Goal: Navigation & Orientation: Find specific page/section

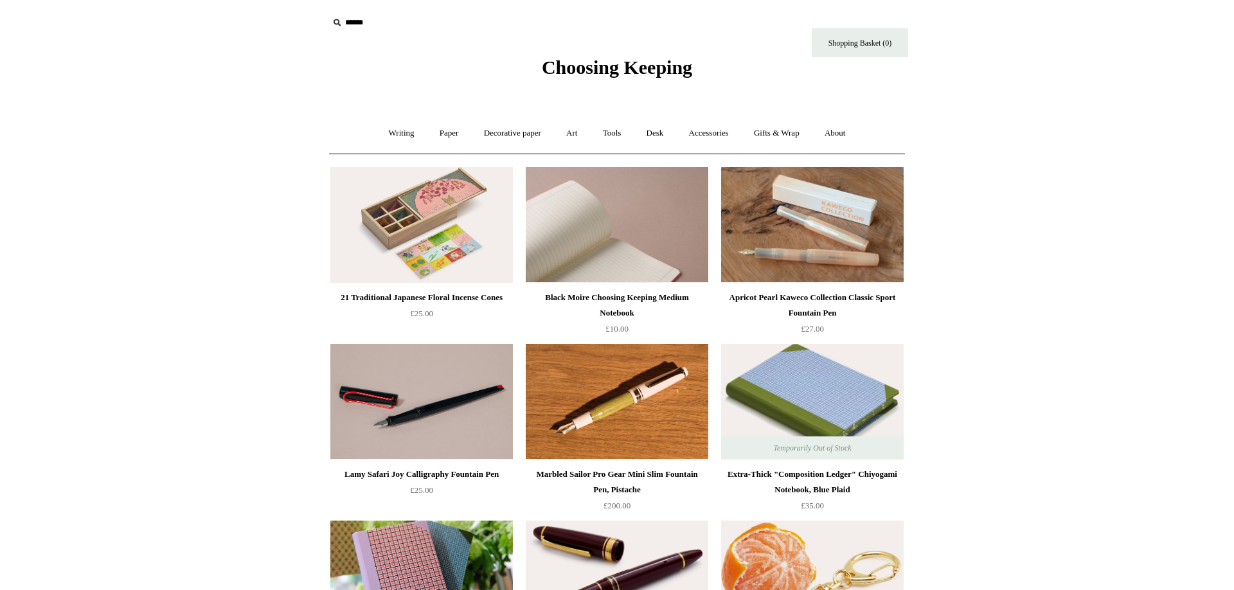
click at [667, 267] on img at bounding box center [617, 225] width 183 height 116
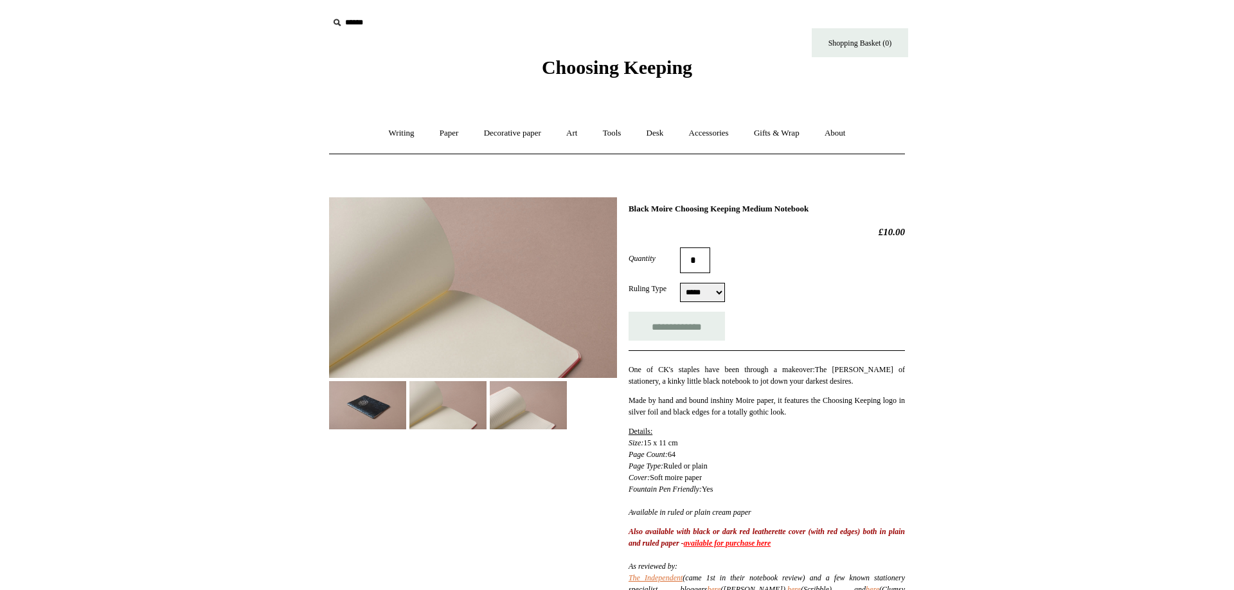
click at [375, 400] on img at bounding box center [367, 405] width 77 height 48
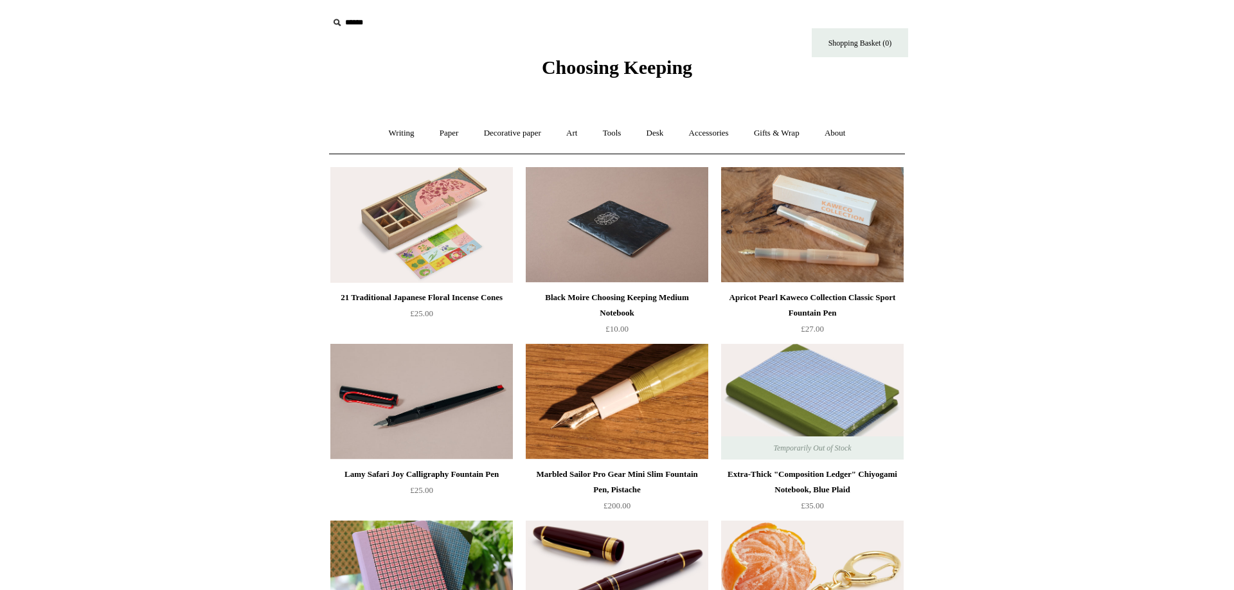
drag, startPoint x: 983, startPoint y: 506, endPoint x: 572, endPoint y: 66, distance: 602.1
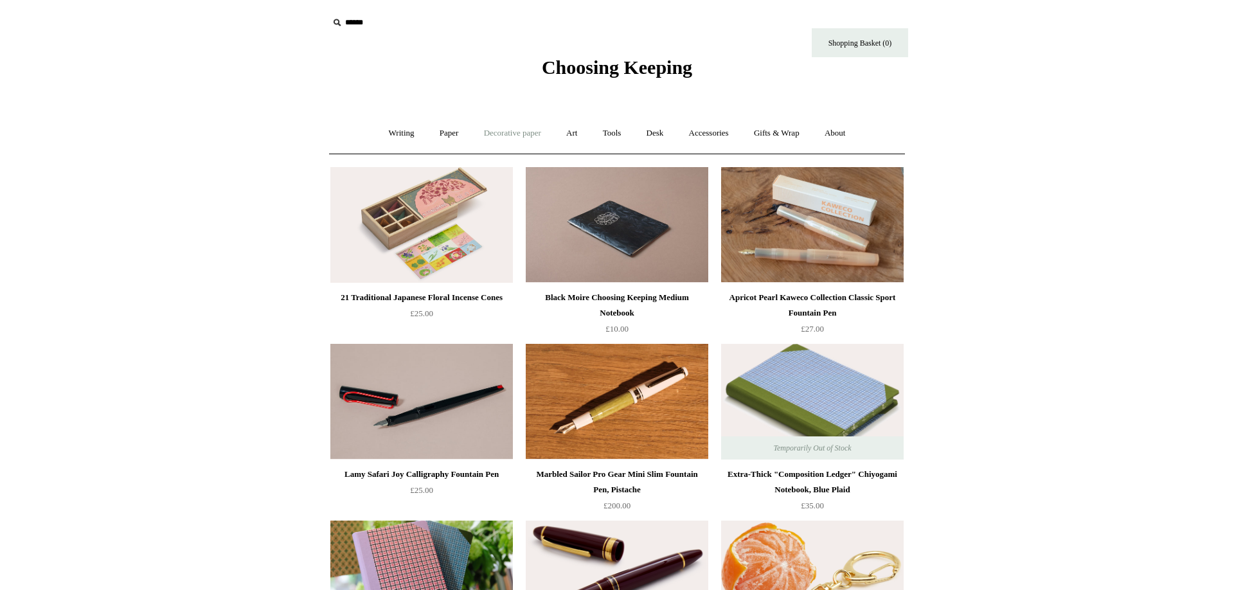
click at [539, 135] on link "Decorative paper +" at bounding box center [512, 133] width 80 height 34
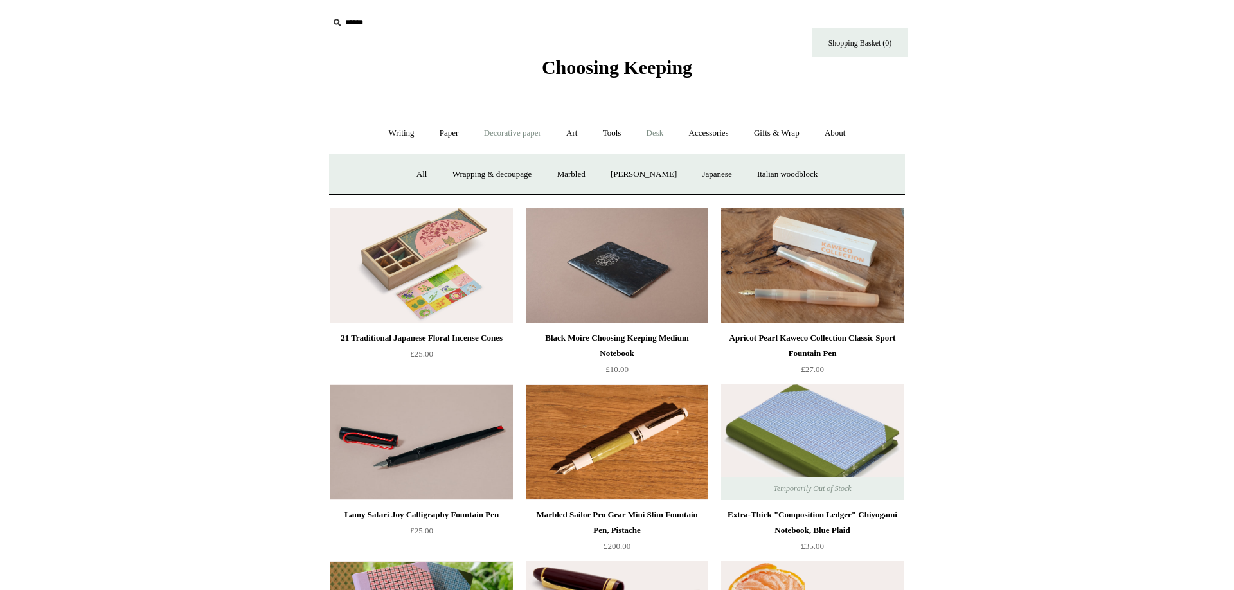
click at [666, 137] on link "Desk +" at bounding box center [655, 133] width 40 height 34
click at [747, 173] on link "Scanlon Apparati" at bounding box center [755, 174] width 81 height 34
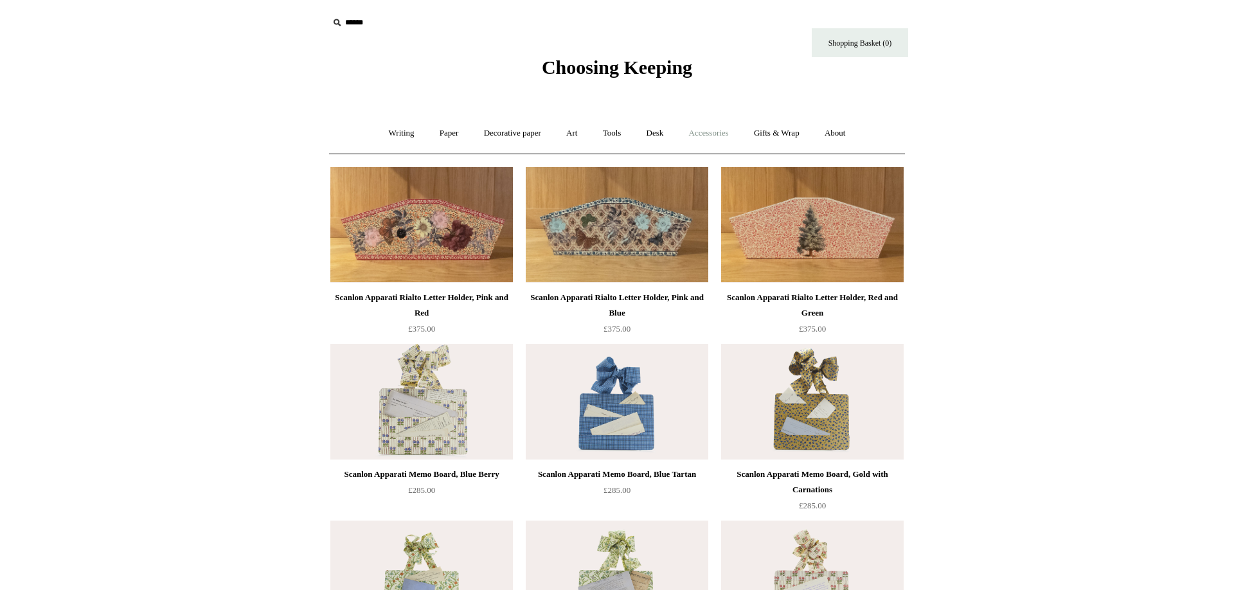
click at [726, 138] on link "Accessories +" at bounding box center [708, 133] width 63 height 34
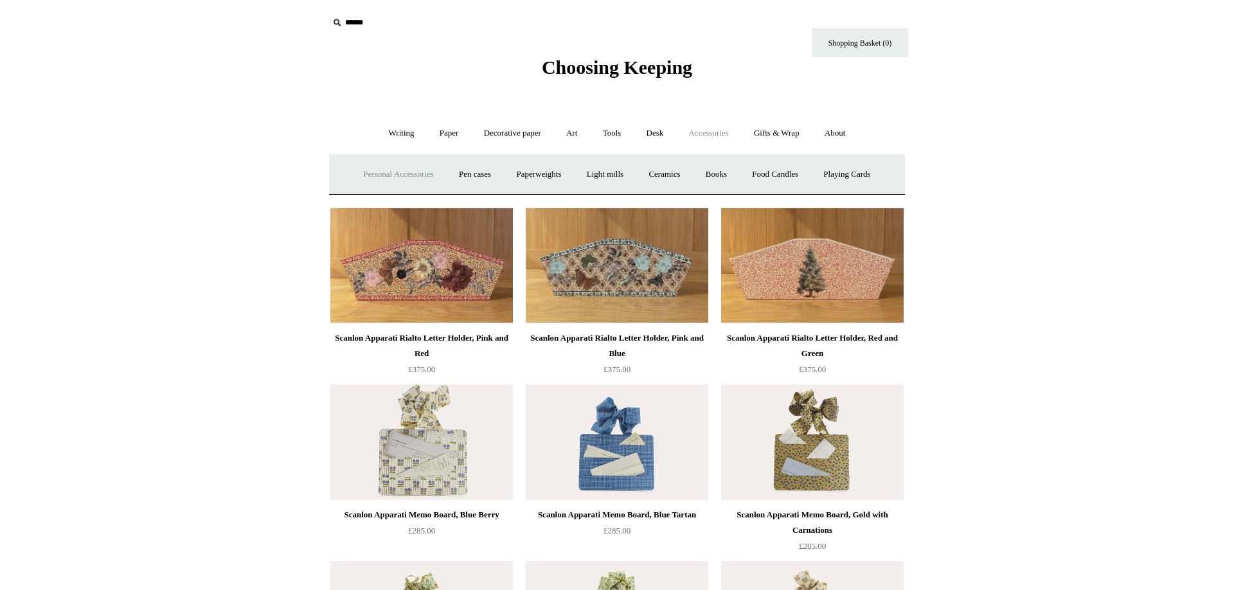
click at [390, 177] on link "Personal Accessories +" at bounding box center [398, 174] width 93 height 34
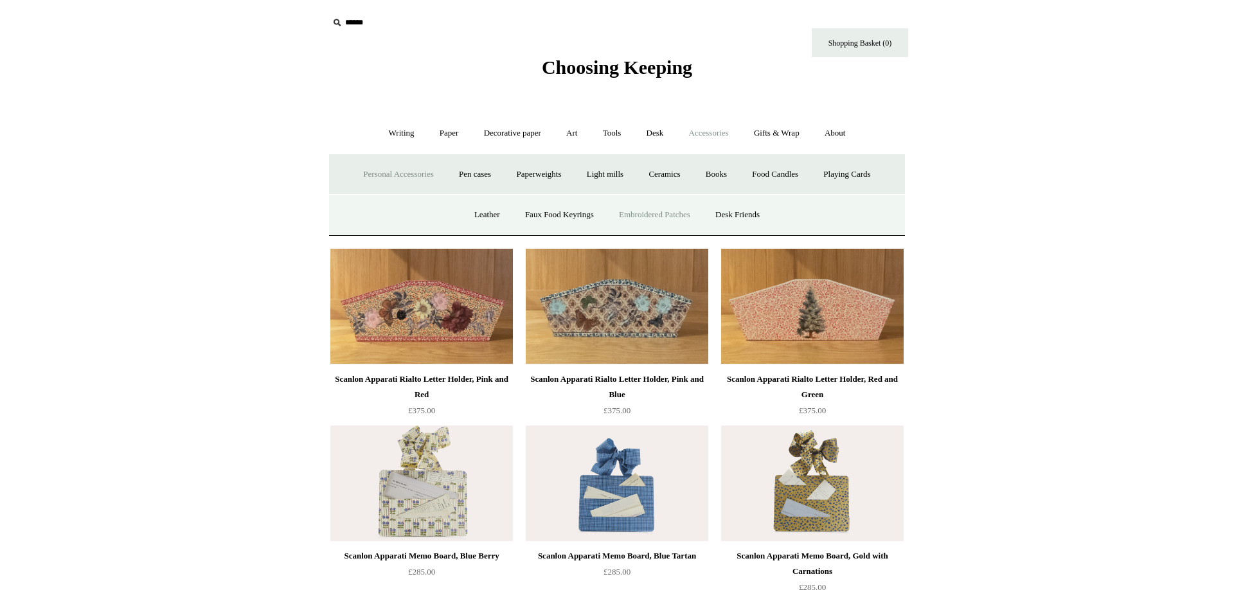
click at [686, 213] on link "Embroidered Patches" at bounding box center [654, 215] width 94 height 34
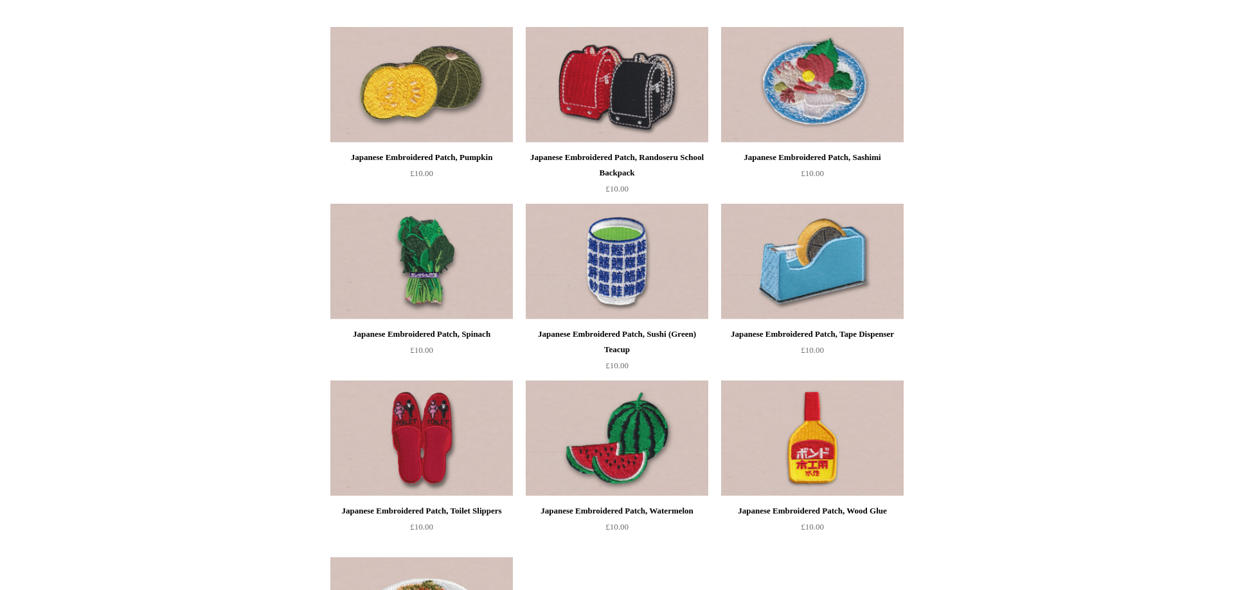
scroll to position [1442, 0]
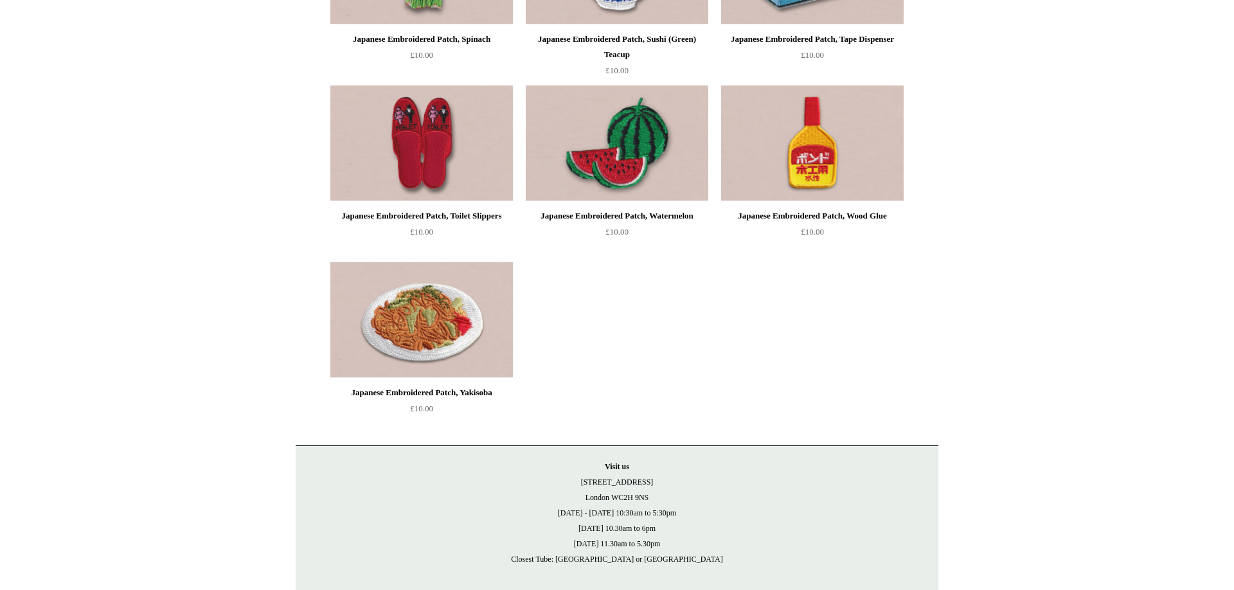
drag, startPoint x: 620, startPoint y: 274, endPoint x: 615, endPoint y: 151, distance: 122.8
